Goal: Information Seeking & Learning: Learn about a topic

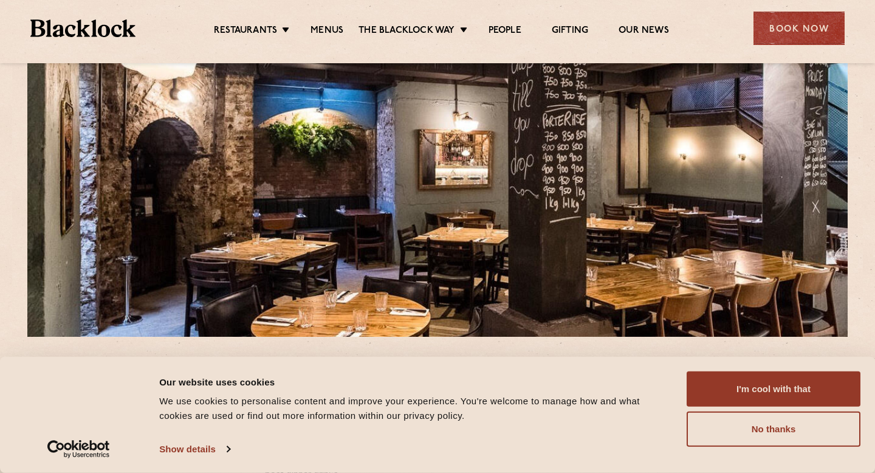
scroll to position [114, 0]
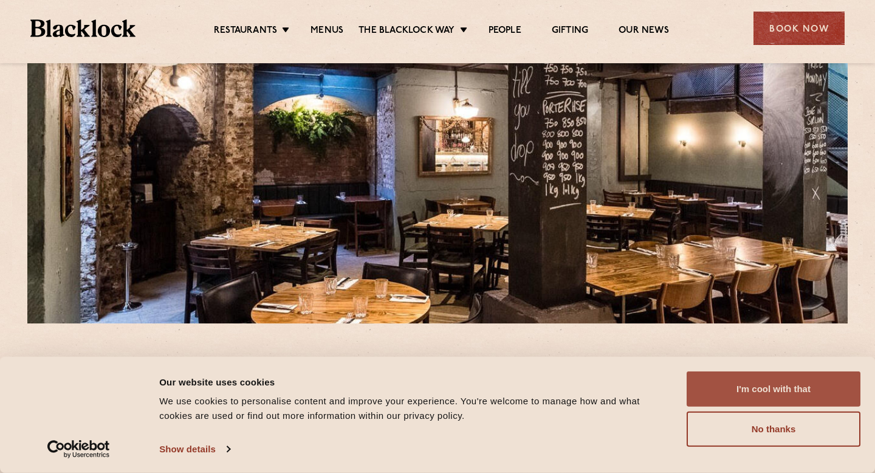
click at [763, 383] on button "I'm cool with that" at bounding box center [774, 388] width 174 height 35
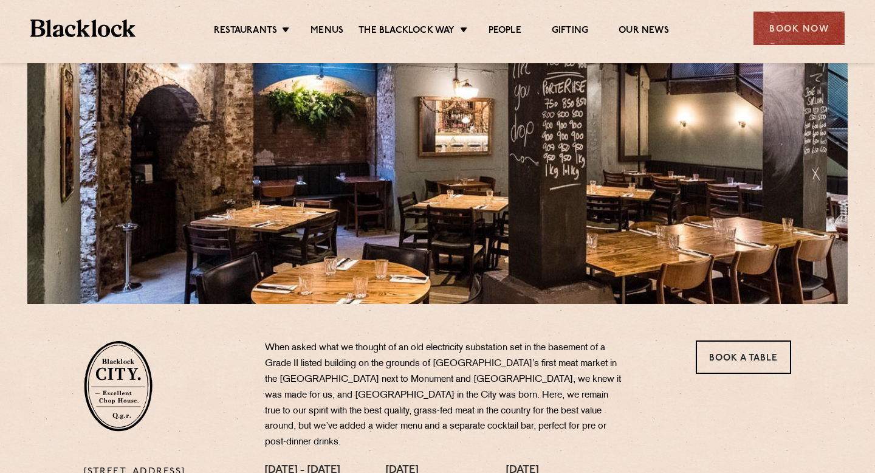
scroll to position [112, 0]
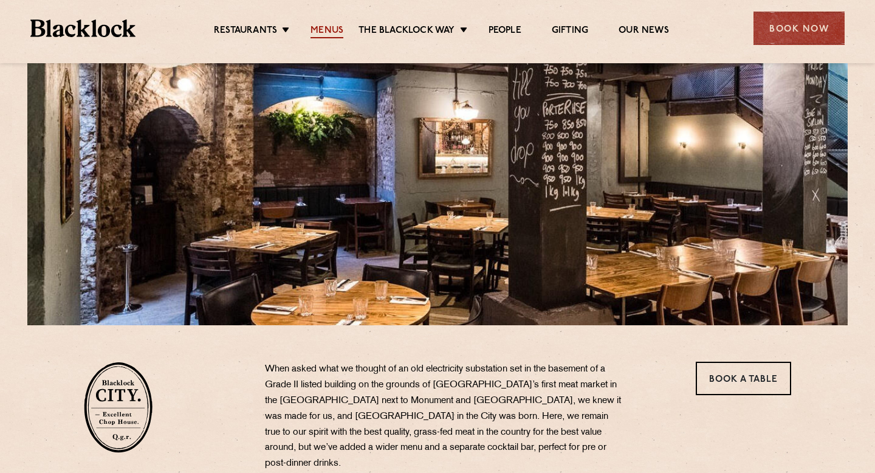
click at [333, 29] on link "Menus" at bounding box center [327, 31] width 33 height 13
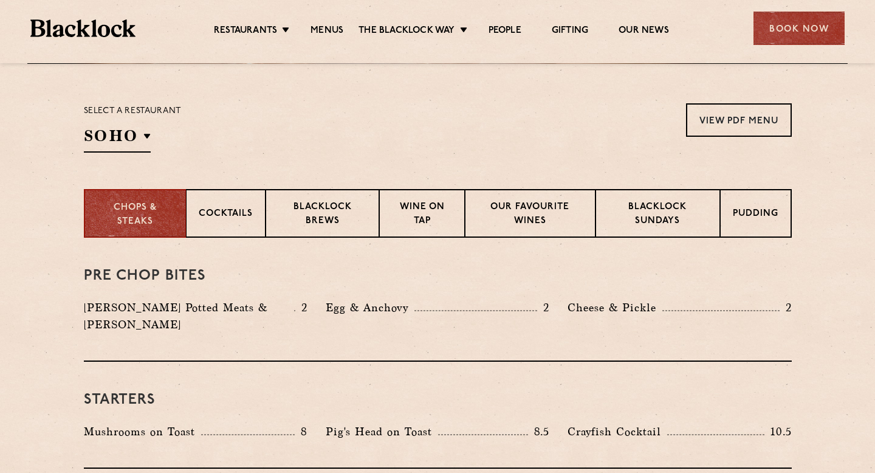
scroll to position [376, 0]
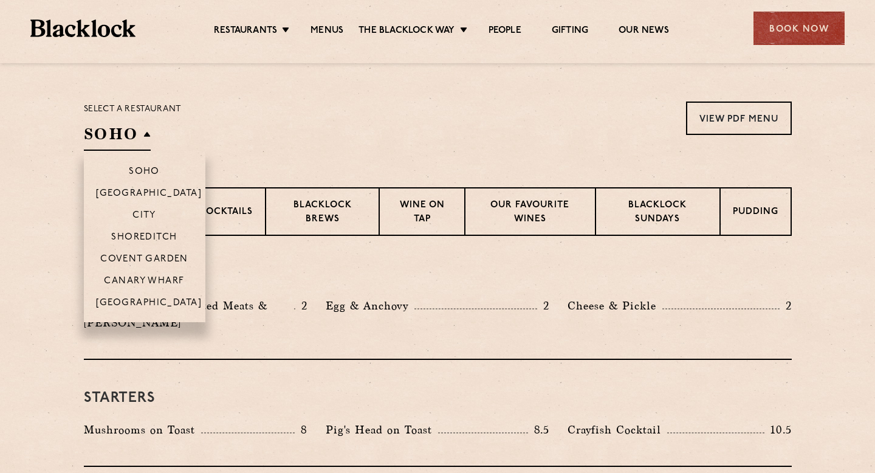
click at [143, 138] on h2 "SOHO" at bounding box center [117, 136] width 67 height 27
click at [141, 170] on p "Soho" at bounding box center [144, 173] width 31 height 12
click at [143, 170] on p "Soho" at bounding box center [144, 173] width 31 height 12
click at [153, 168] on p "Soho" at bounding box center [144, 173] width 31 height 12
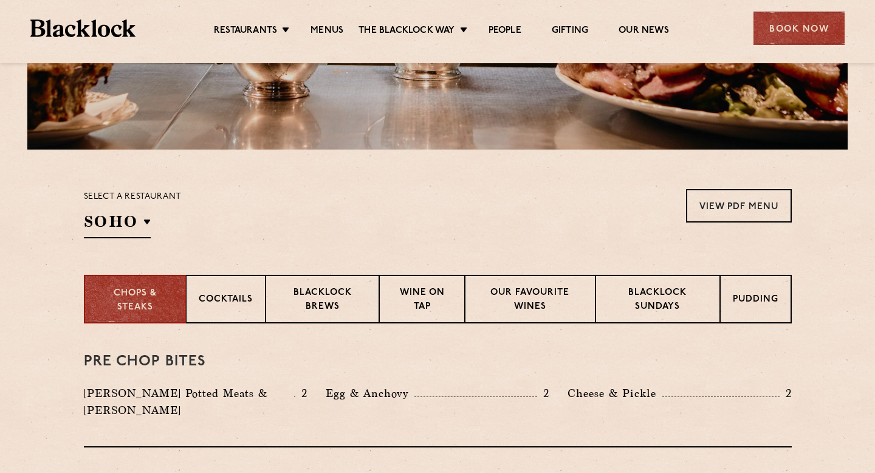
scroll to position [298, 0]
